Goal: Transaction & Acquisition: Purchase product/service

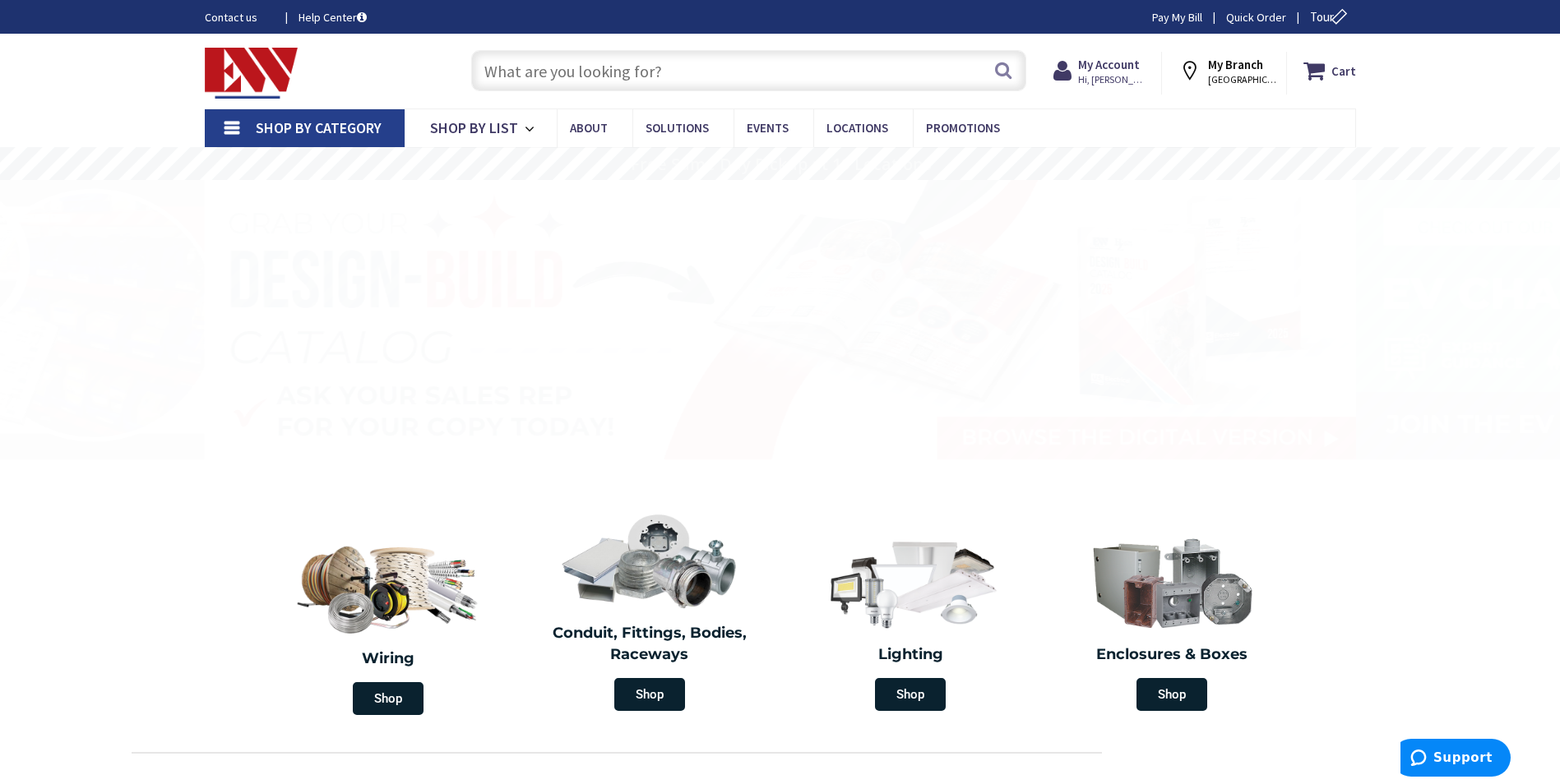
click at [627, 66] on input "text" at bounding box center [749, 71] width 555 height 41
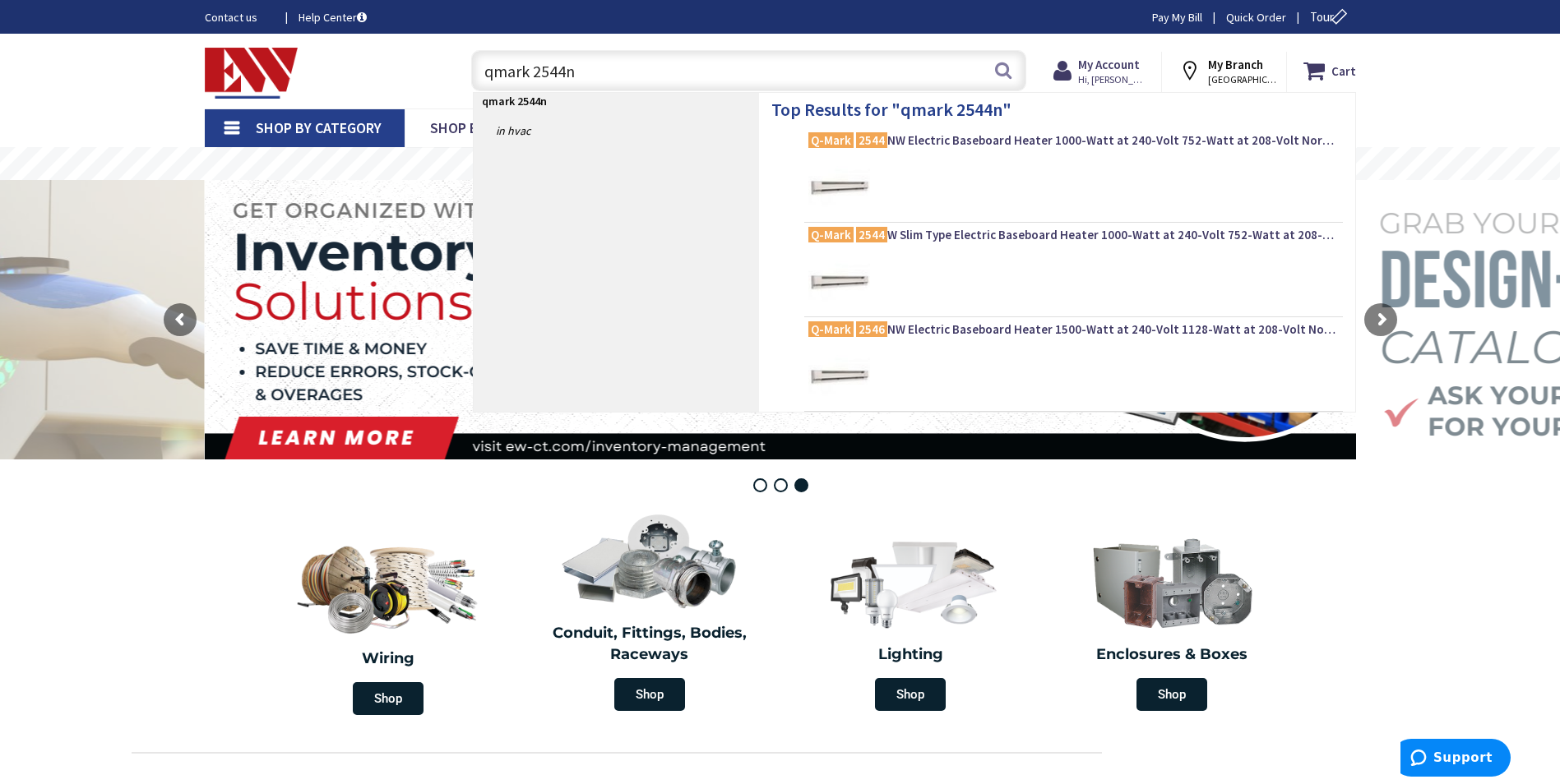
type input "qmark 2544nw"
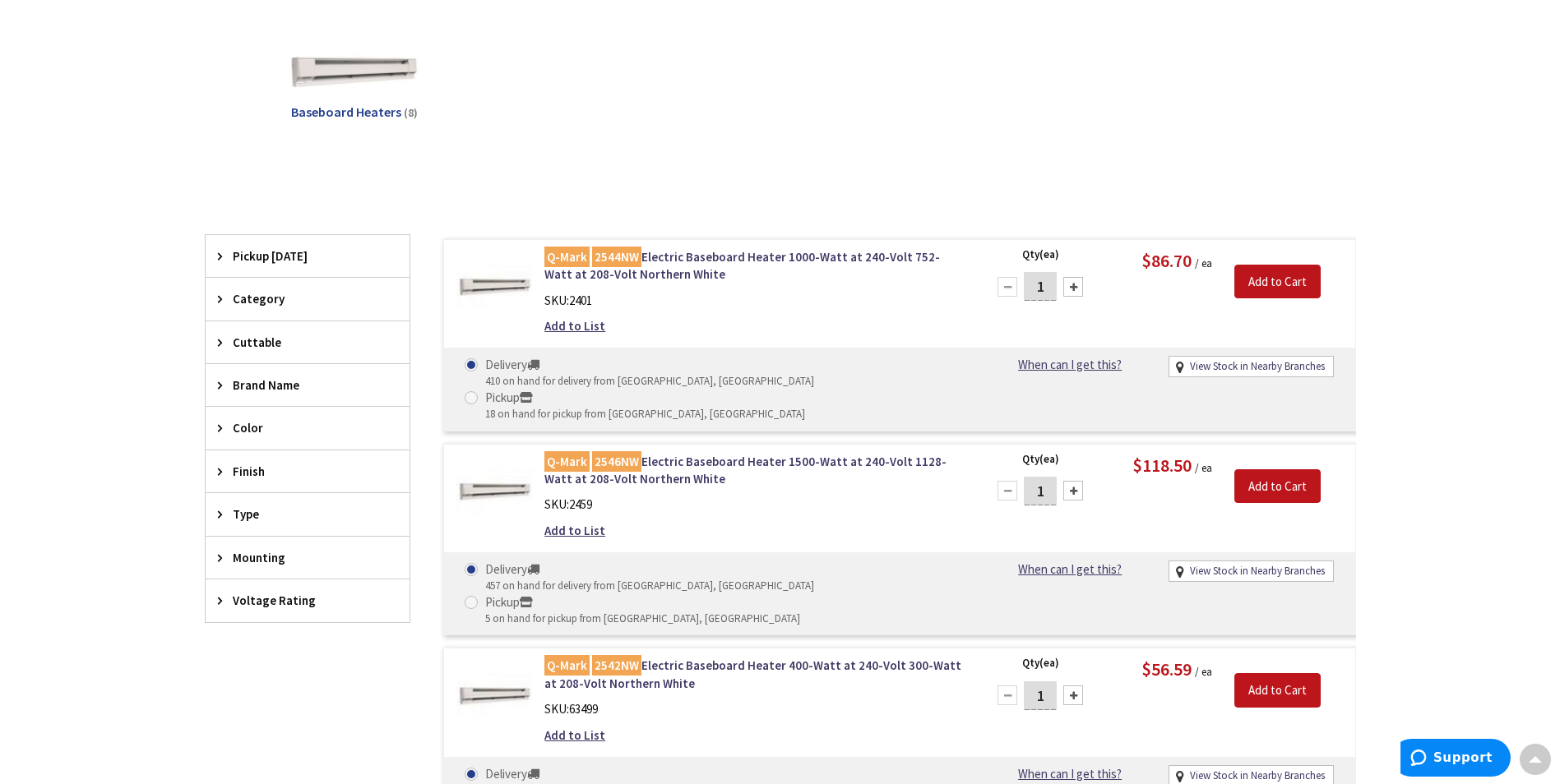
scroll to position [249, 0]
click at [710, 254] on link "Q-Mark 2544NW Electric Baseboard Heater 1000-Watt at 240-Volt 752-Watt at 208-V…" at bounding box center [754, 265] width 419 height 35
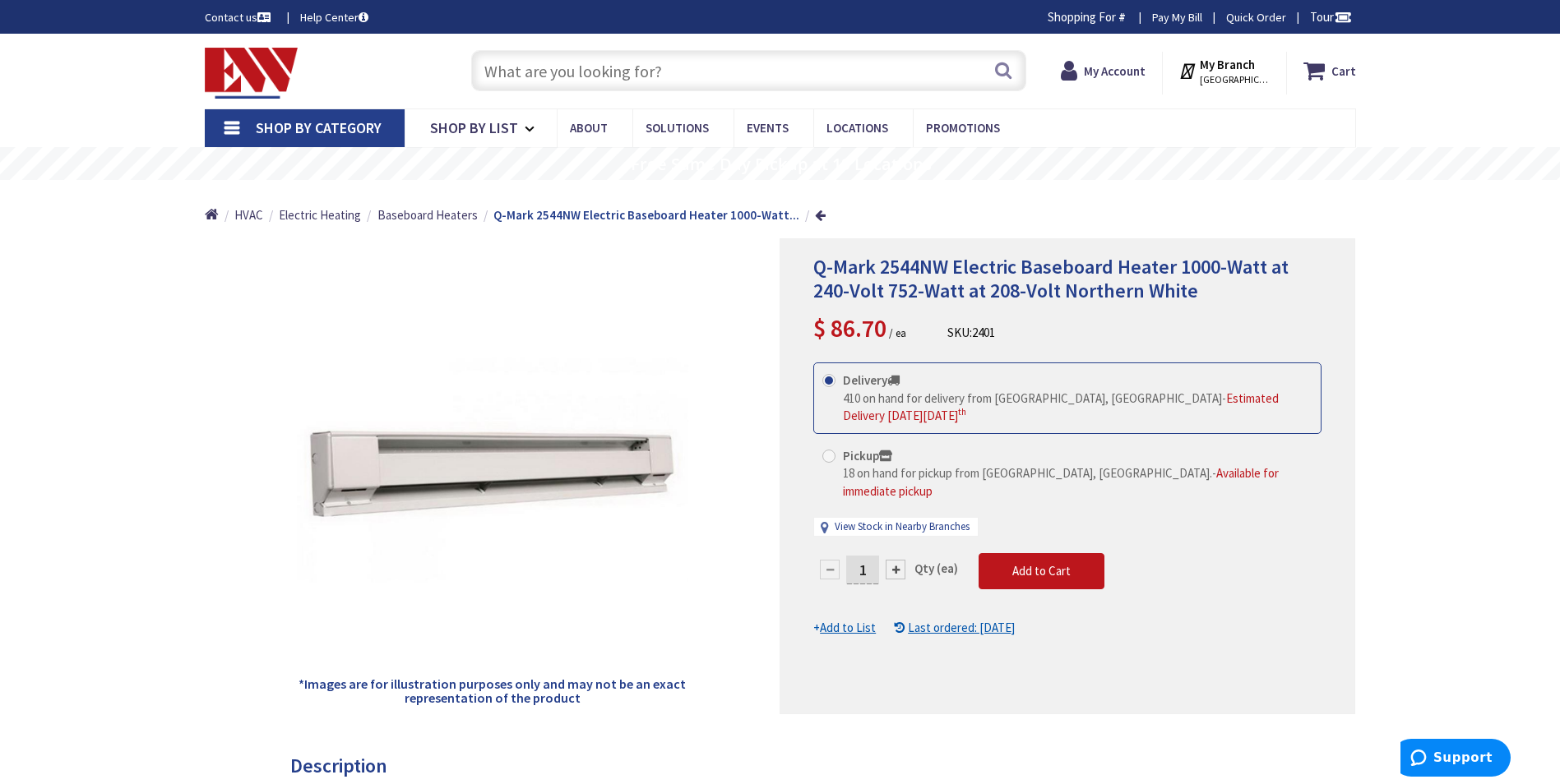
click at [892, 560] on div at bounding box center [896, 569] width 20 height 20
type input "2"
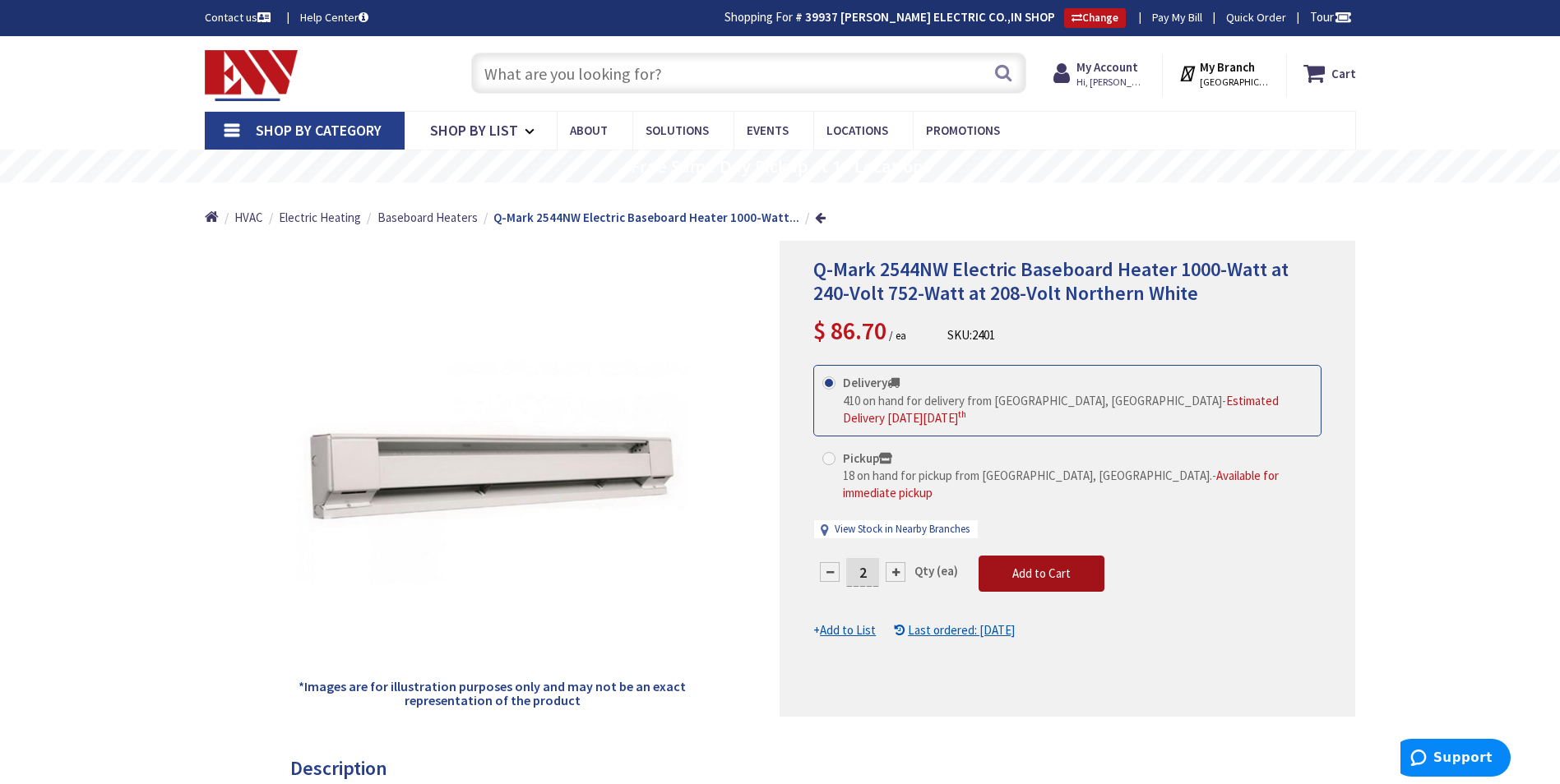
click at [1050, 566] on span "Add to Cart" at bounding box center [1041, 573] width 58 height 15
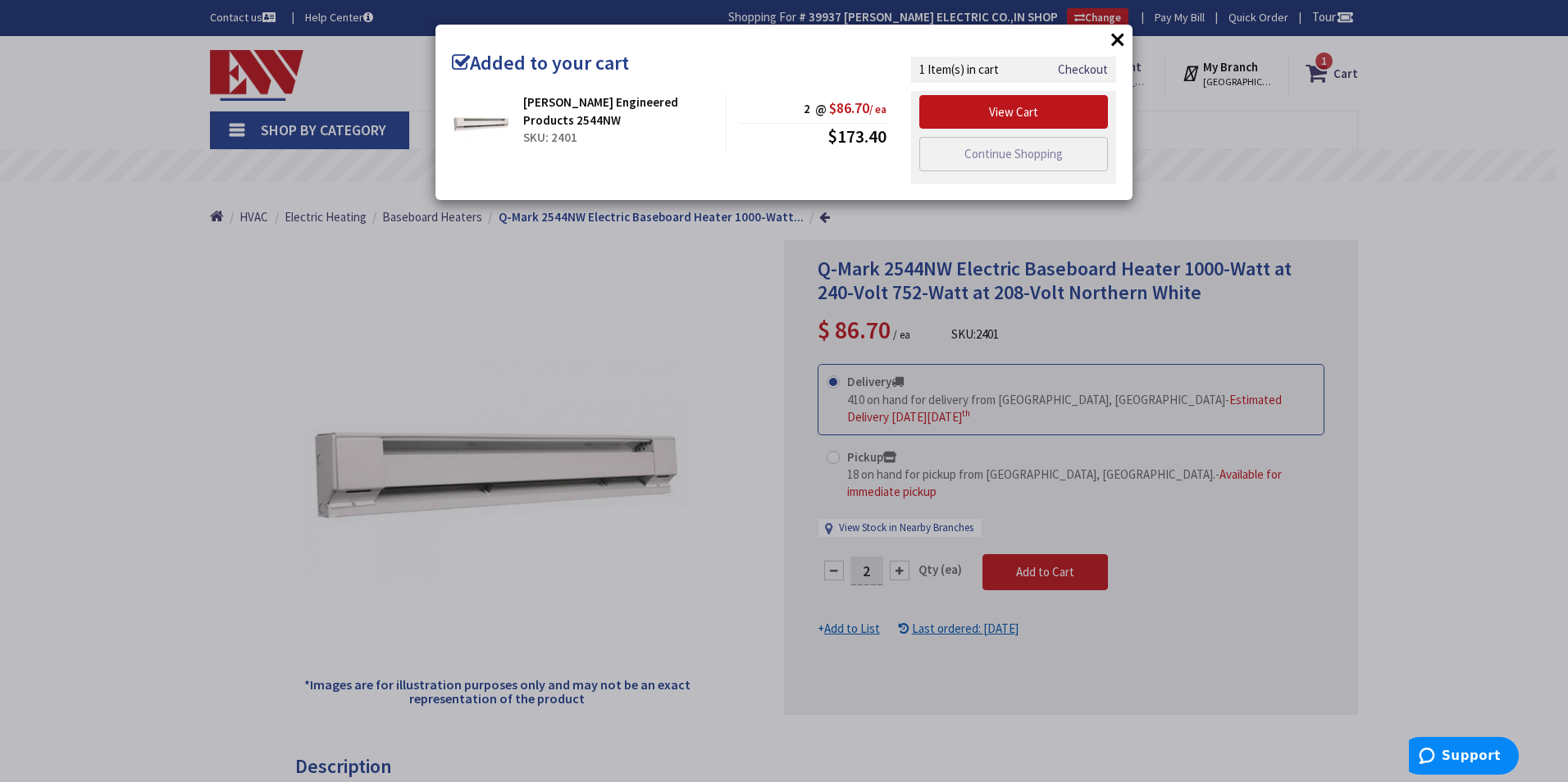
click at [568, 267] on div "× Added to your cart Marley Engineered Products 2544NW SKU: 2401 2 @ $86.70 / e…" at bounding box center [784, 391] width 1568 height 782
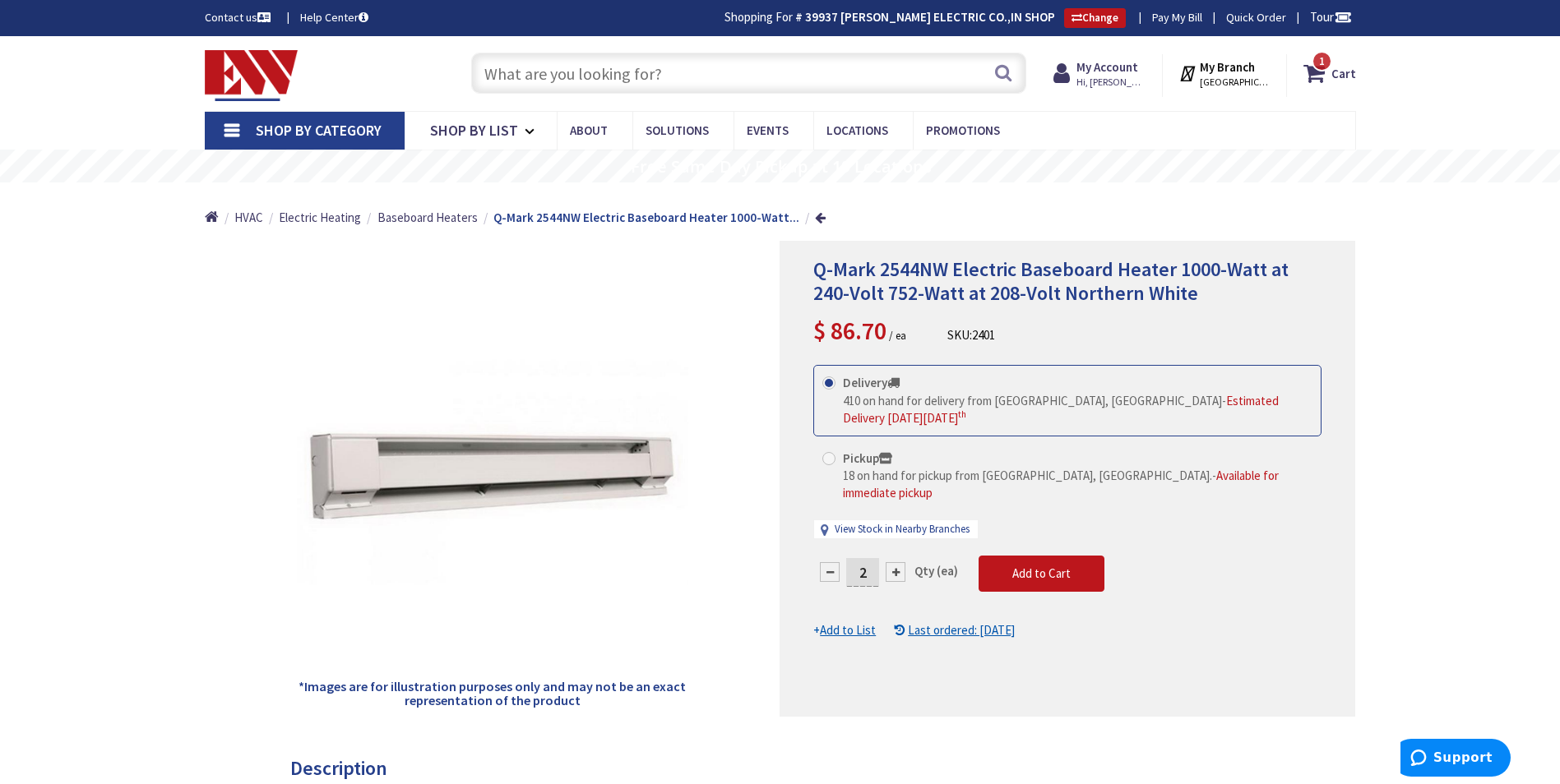
click at [593, 76] on input "text" at bounding box center [749, 72] width 555 height 41
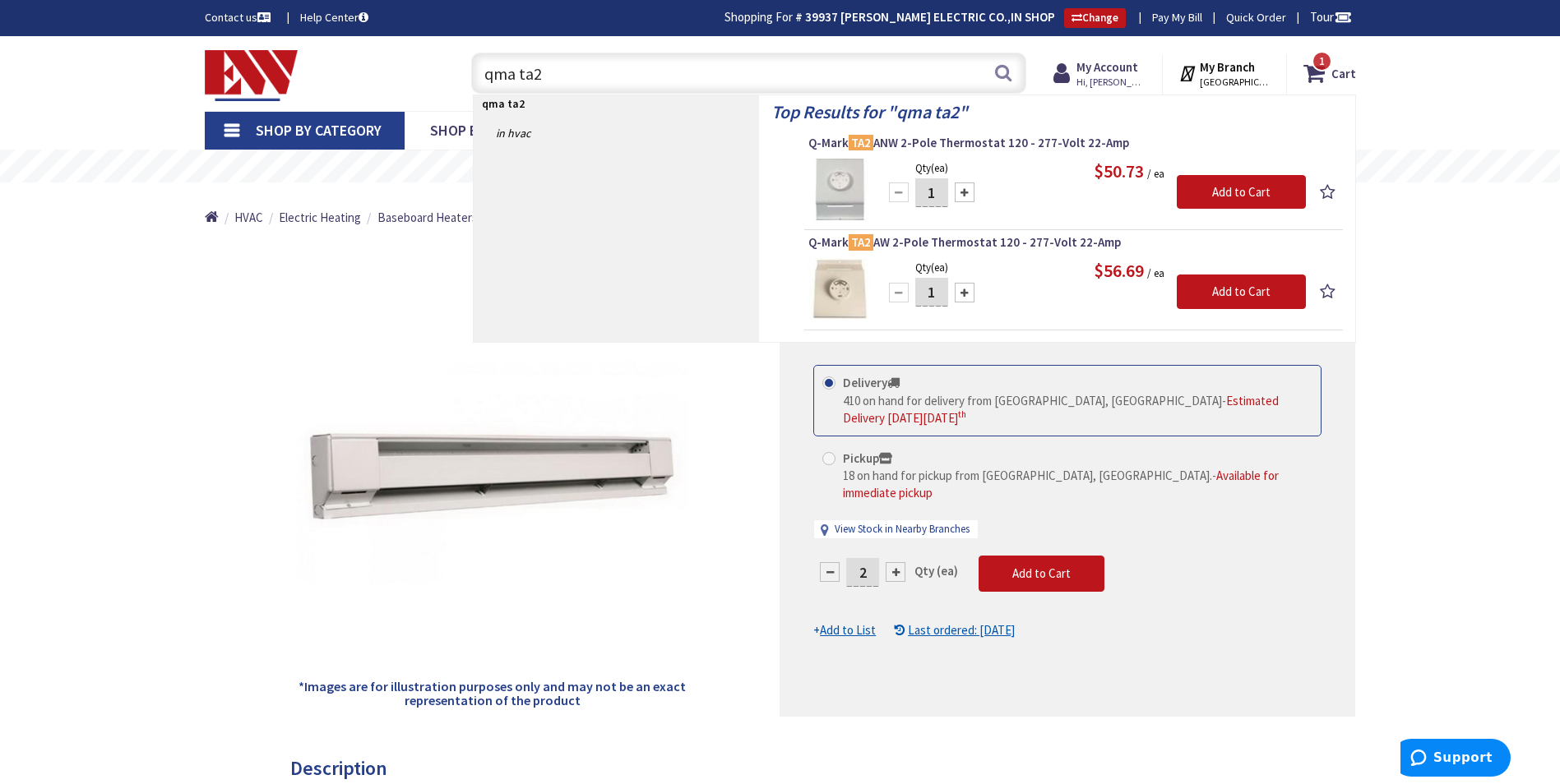
type input "qma ta2"
click at [965, 189] on div at bounding box center [965, 192] width 20 height 20
type input "2"
click at [1233, 188] on input "Add to Cart" at bounding box center [1241, 193] width 129 height 34
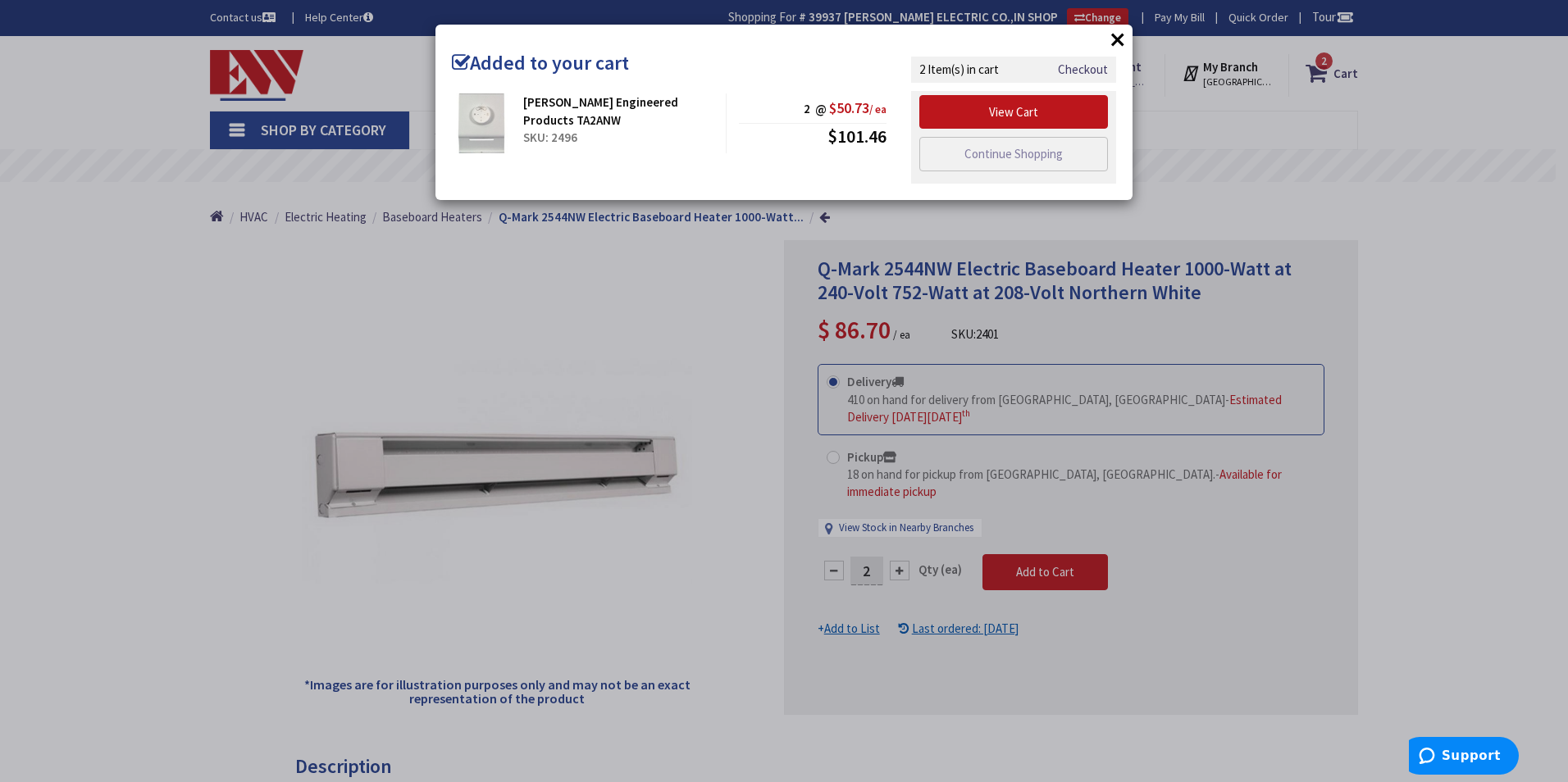
click at [1115, 38] on button "×" at bounding box center [1118, 39] width 25 height 25
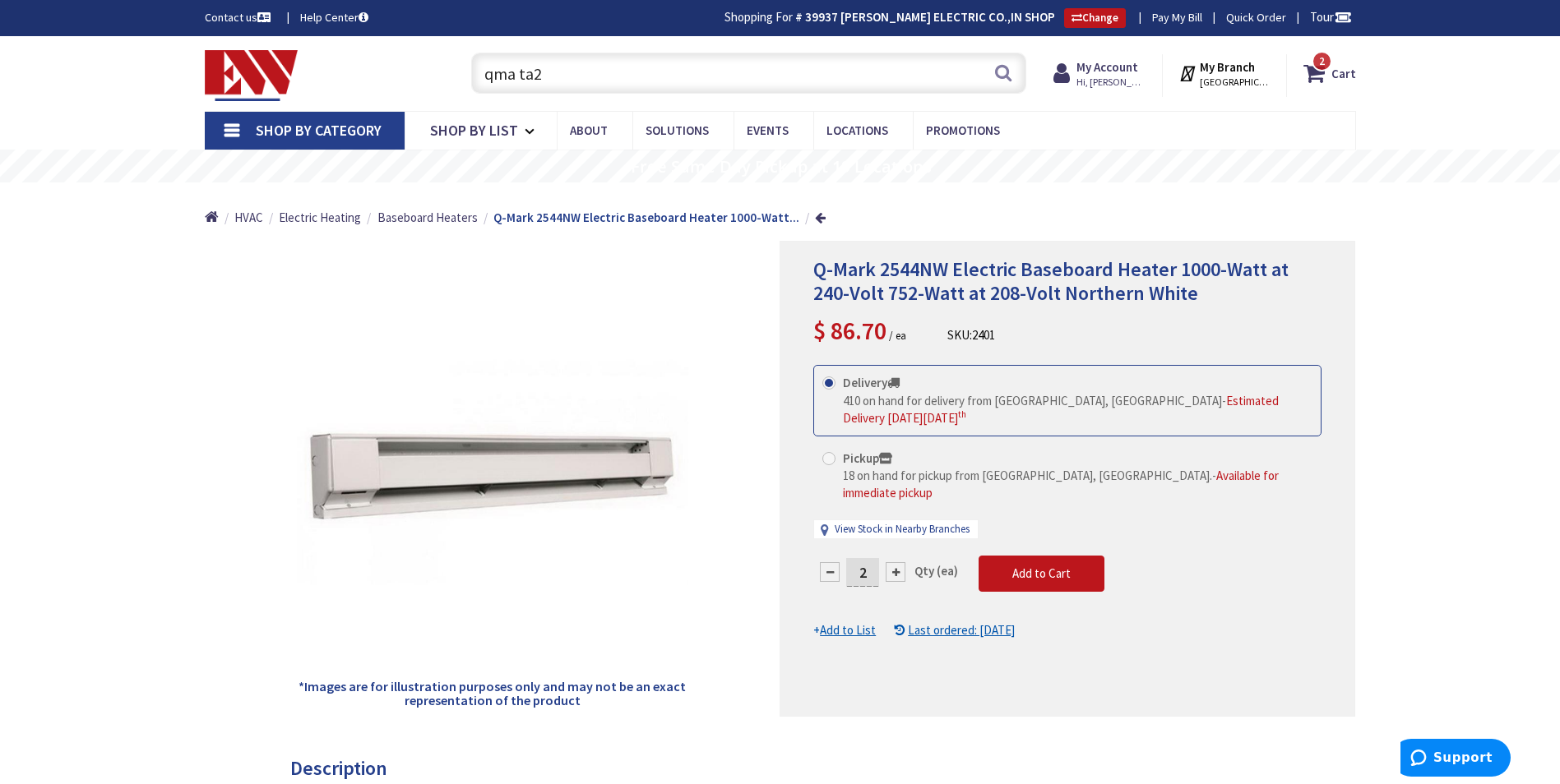
click at [676, 78] on input "qma ta2" at bounding box center [749, 72] width 555 height 41
type input "q"
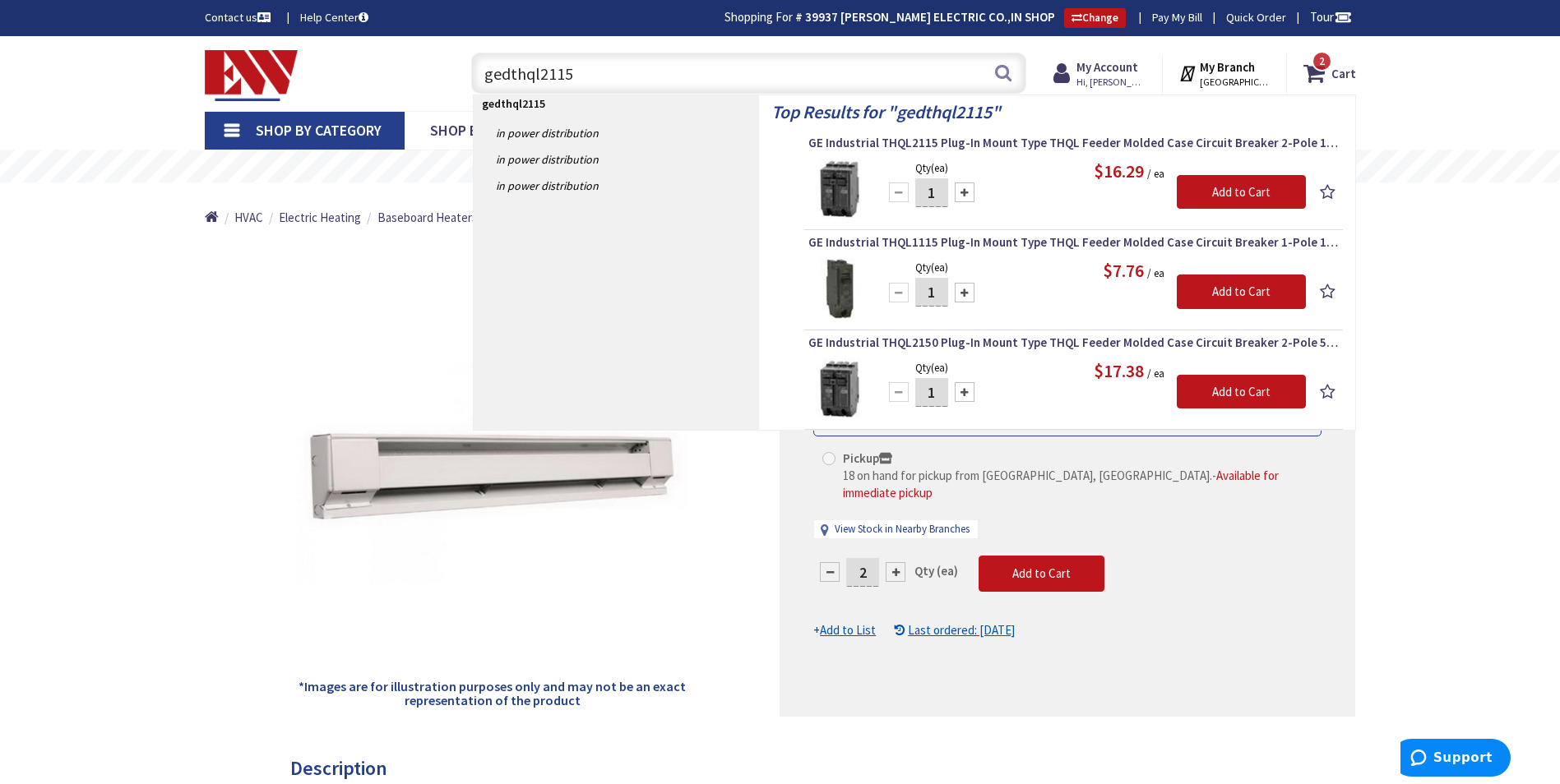
type input "gedthql2115"
click at [968, 192] on div at bounding box center [965, 192] width 20 height 20
type input "2"
click at [1226, 186] on input "Add to Cart" at bounding box center [1241, 193] width 129 height 34
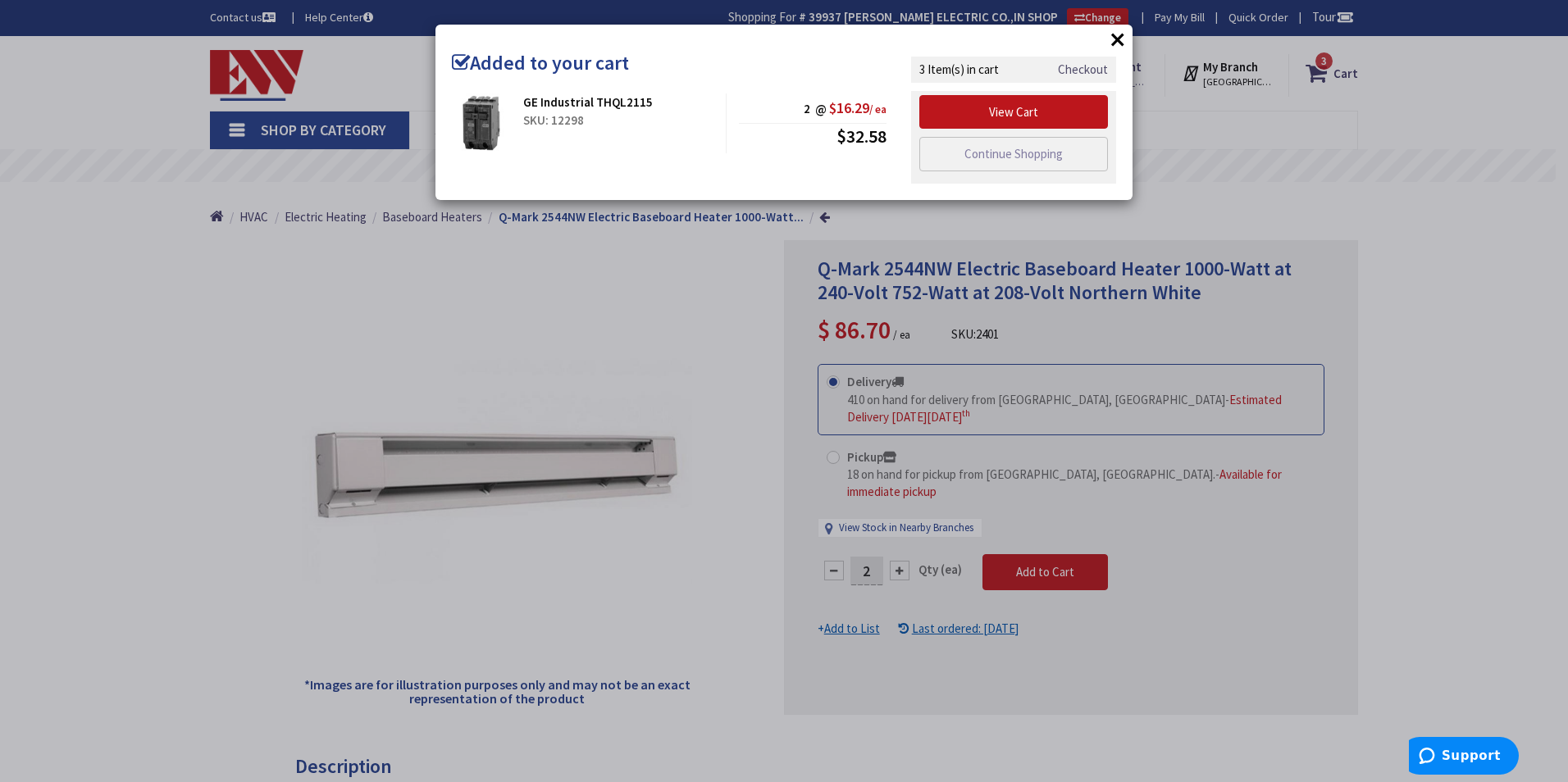
click at [1081, 67] on link "Checkout" at bounding box center [1083, 69] width 50 height 17
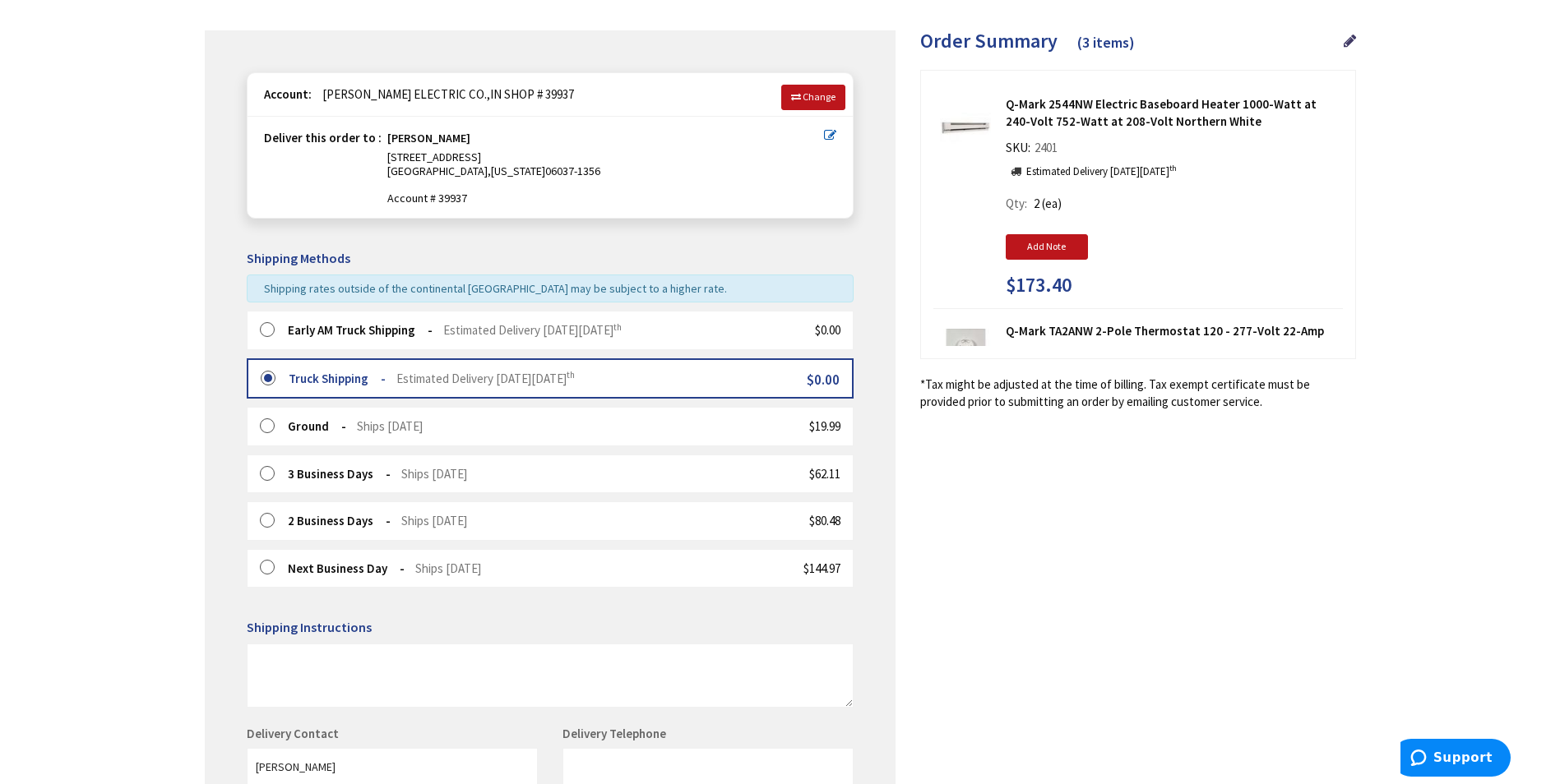
scroll to position [354, 0]
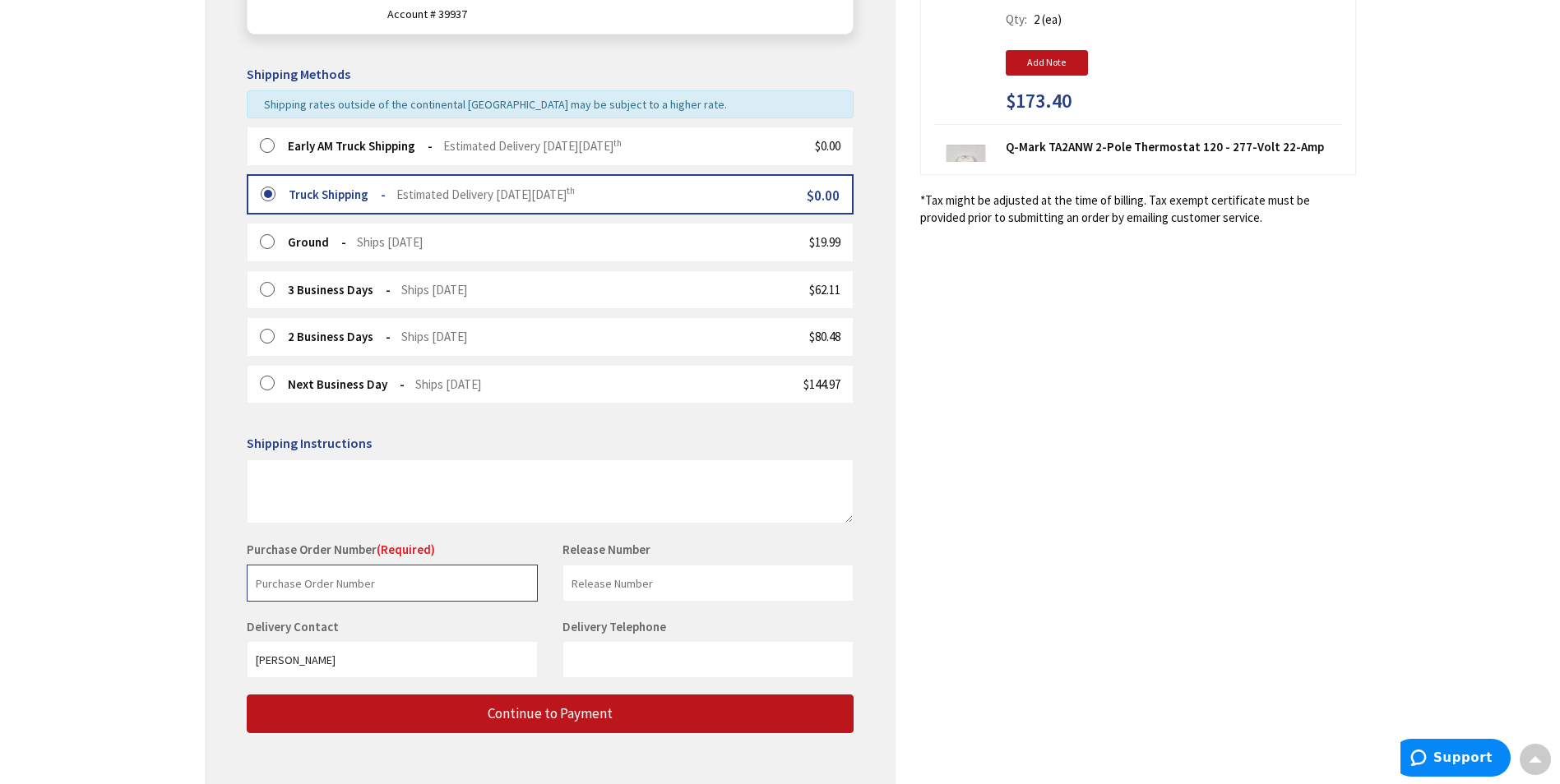
click at [383, 585] on input "text" at bounding box center [392, 583] width 291 height 37
type input "Berlin steel"
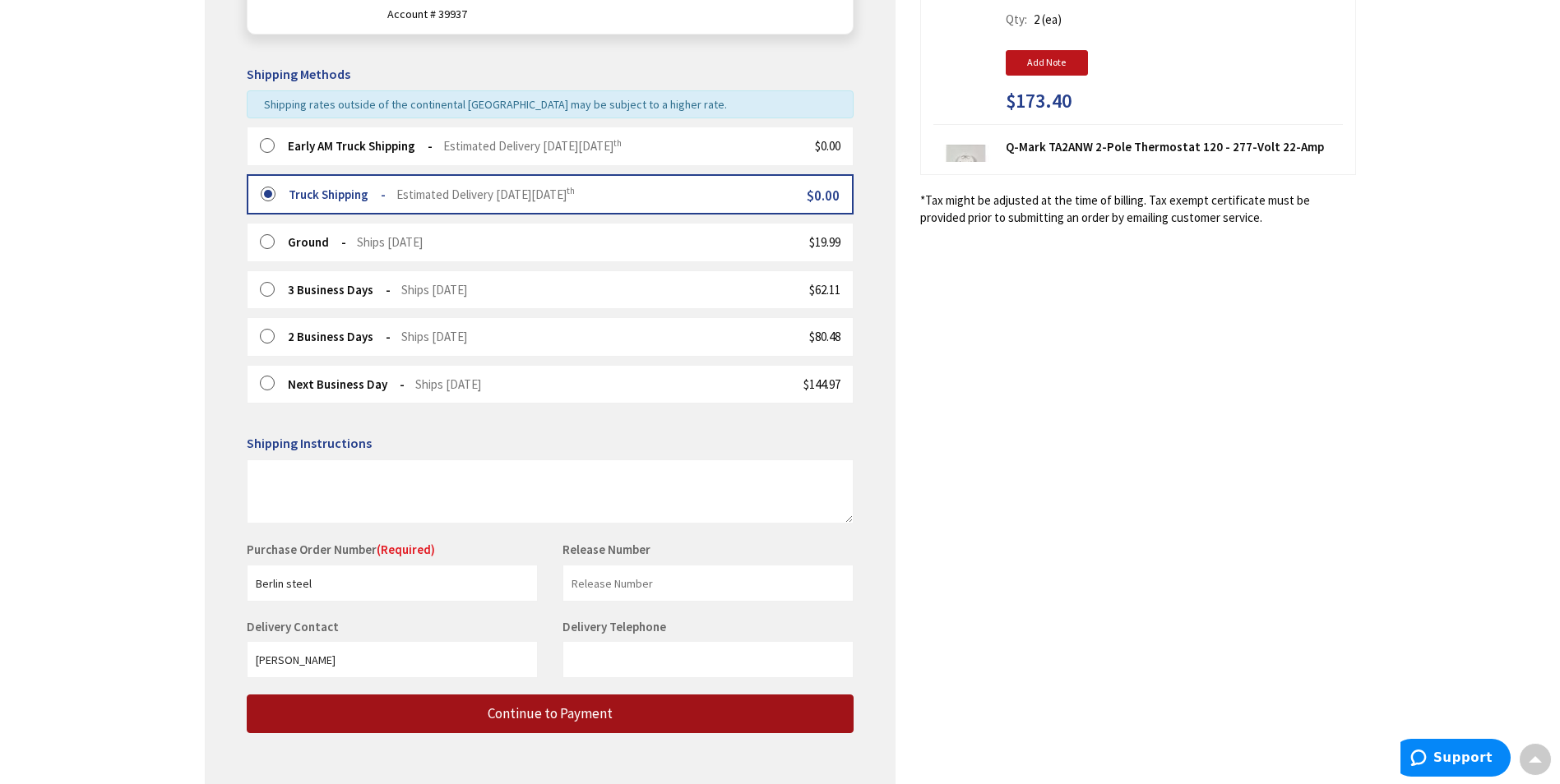
click at [592, 712] on span "Continue to Payment" at bounding box center [550, 713] width 125 height 18
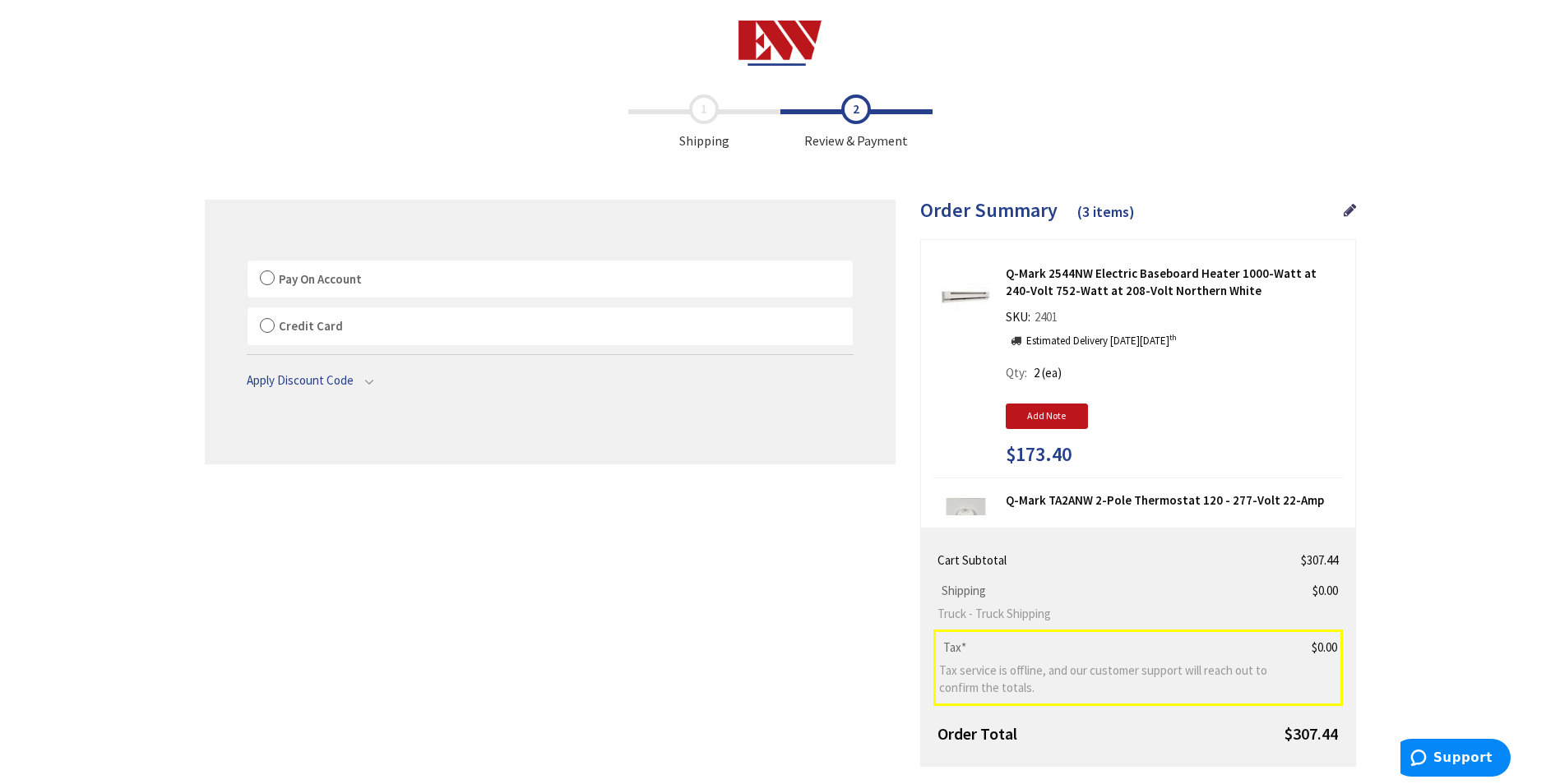
click at [264, 282] on label "Pay On Account" at bounding box center [550, 279] width 606 height 38
click at [247, 264] on input "Pay On Account" at bounding box center [247, 264] width 0 height 0
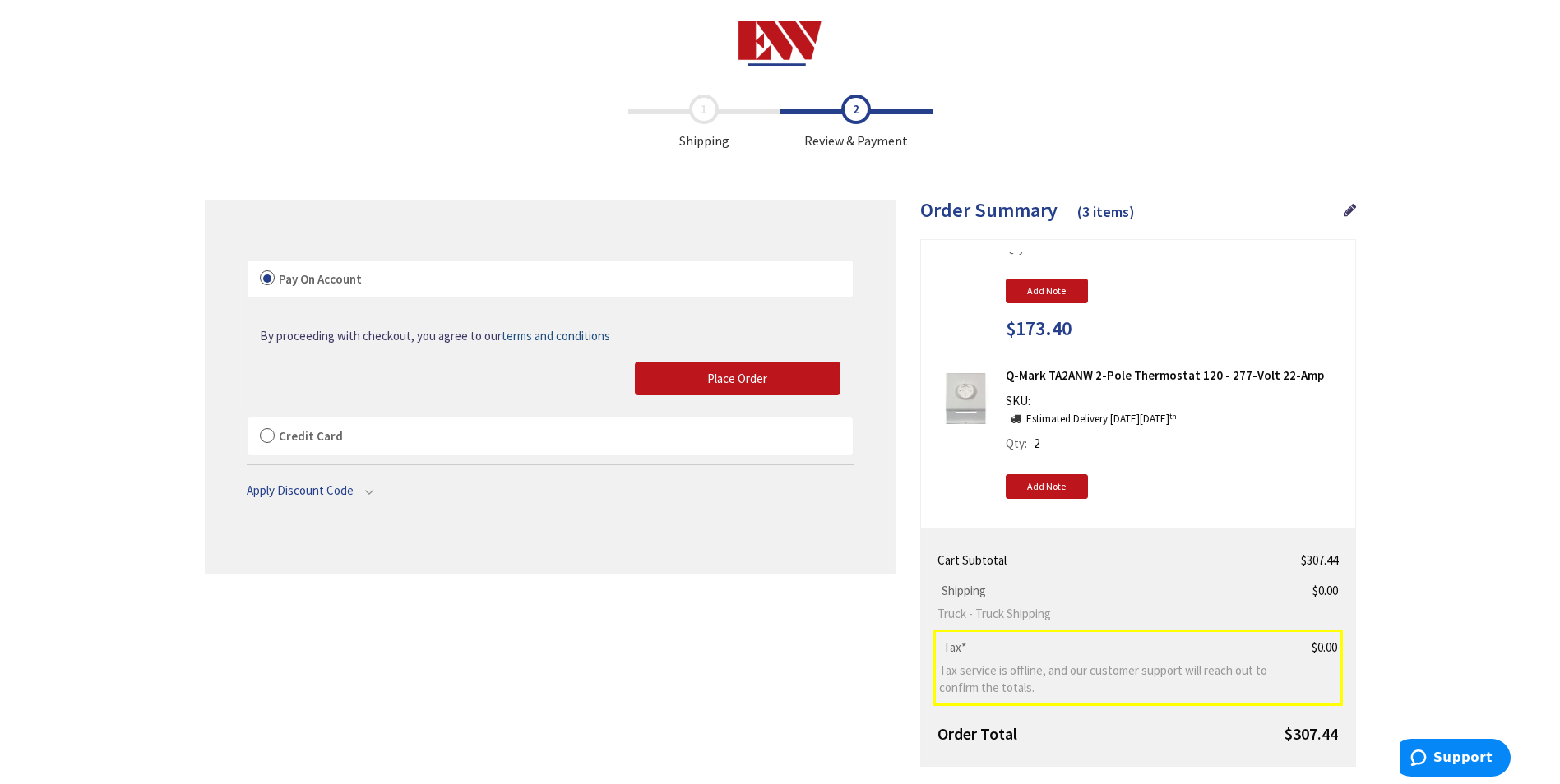
scroll to position [164, 0]
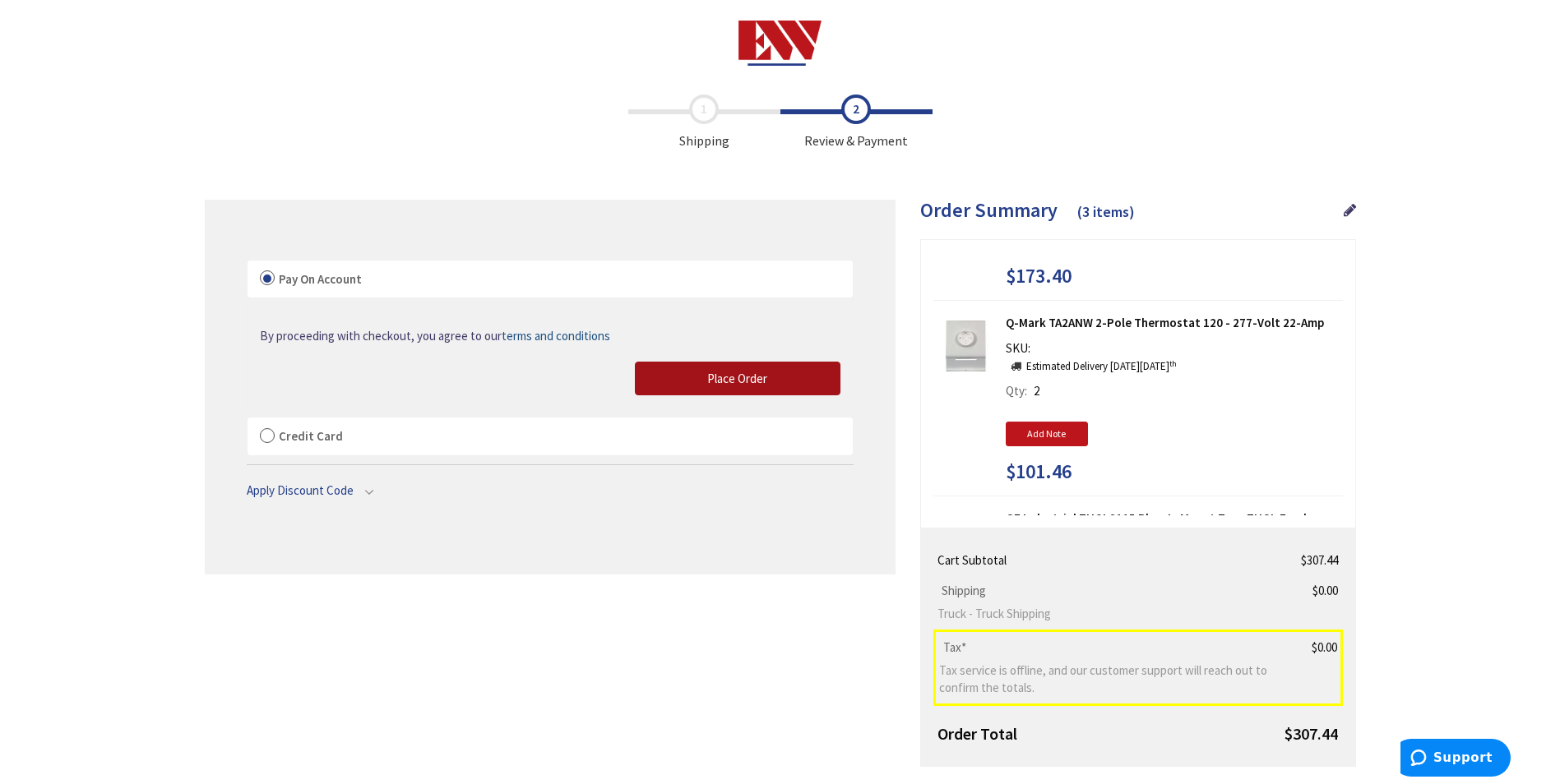
click at [753, 375] on span "Place Order" at bounding box center [737, 379] width 60 height 15
